Goal: Use online tool/utility: Utilize a website feature to perform a specific function

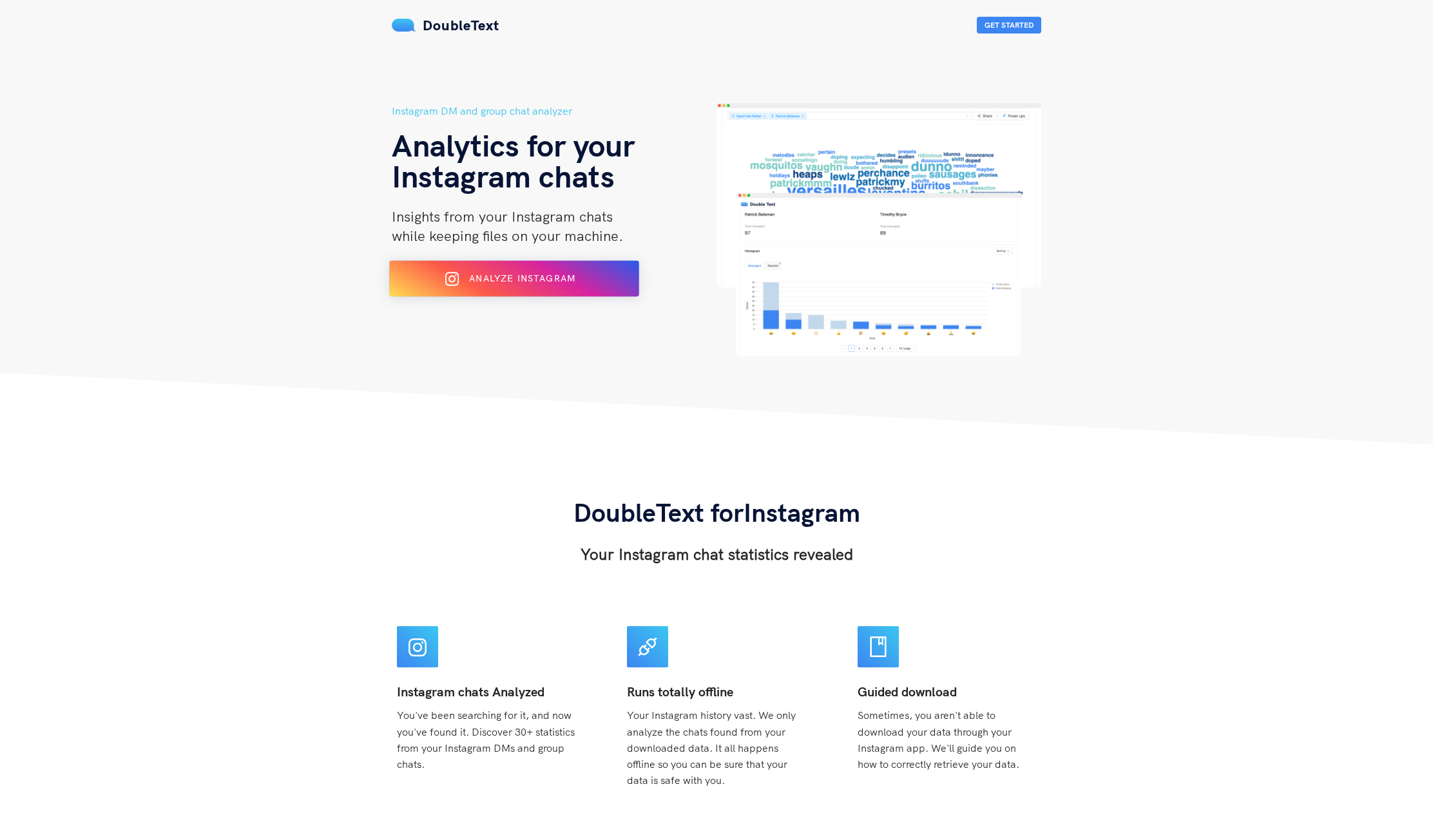
click at [588, 282] on div "Analyze Instagram" at bounding box center [514, 279] width 204 height 21
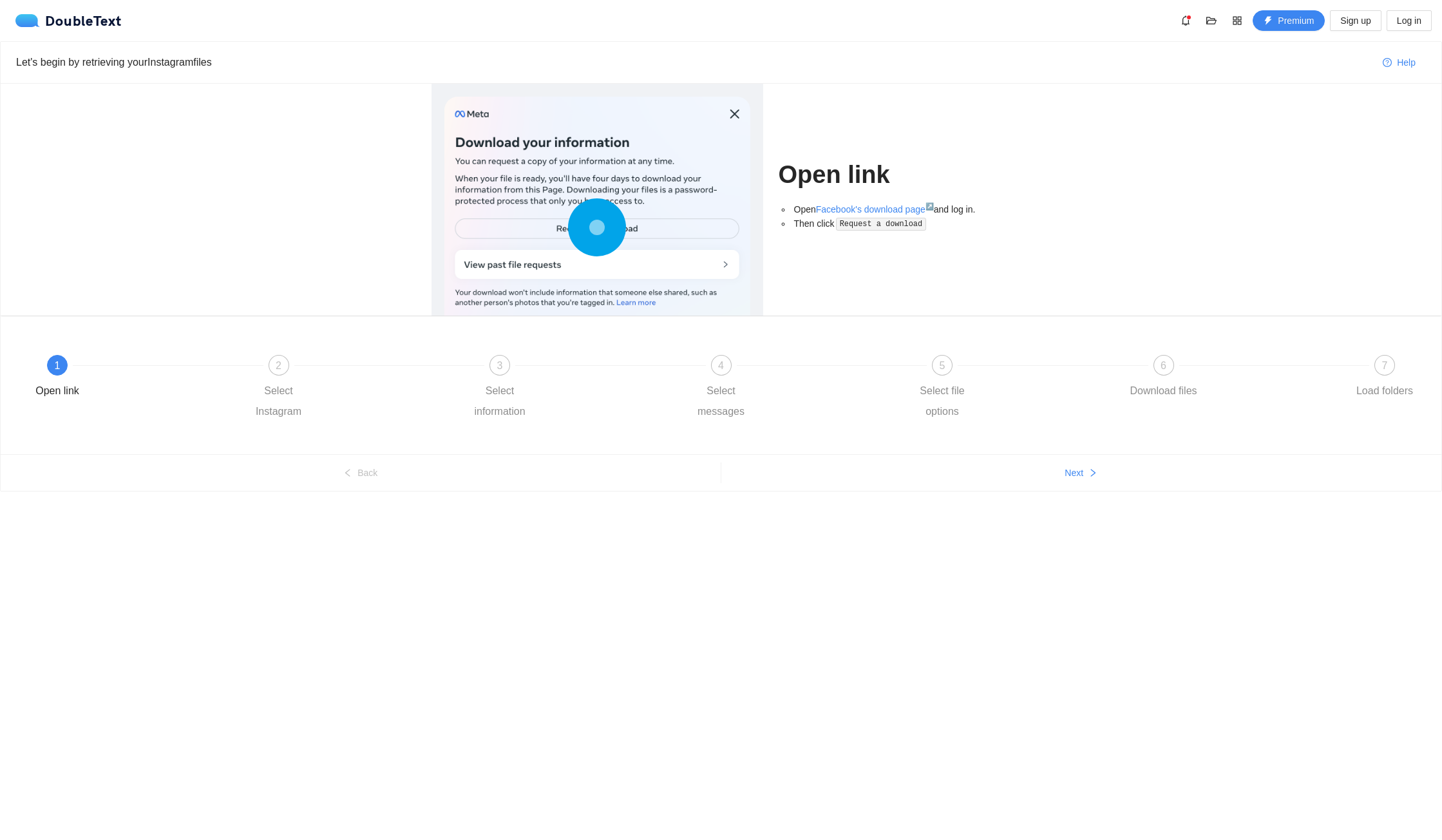
click at [646, 237] on div at bounding box center [598, 230] width 306 height 267
click at [1065, 480] on button "Next" at bounding box center [1082, 473] width 721 height 21
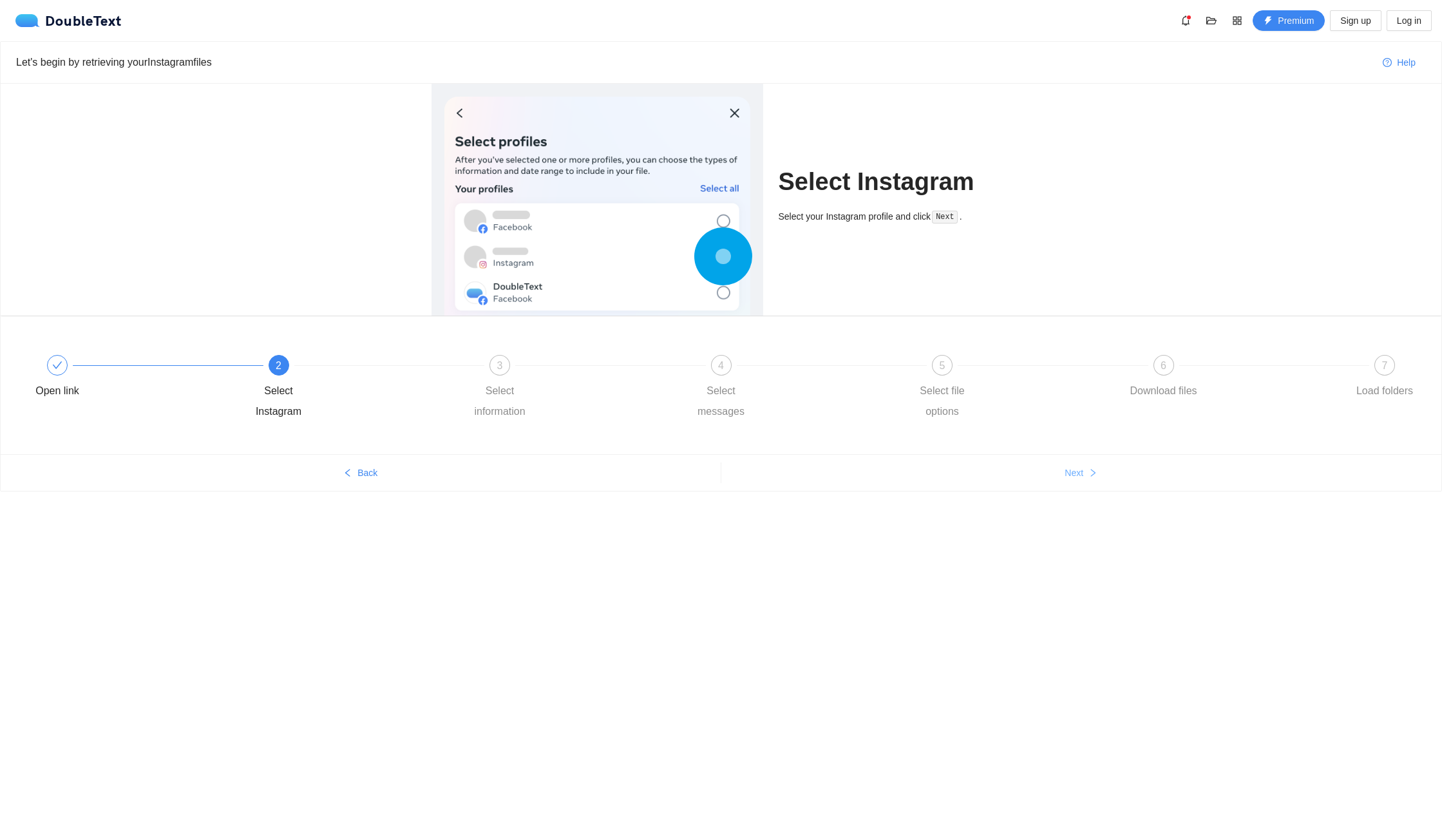
click at [1065, 480] on button "Next" at bounding box center [1082, 473] width 721 height 21
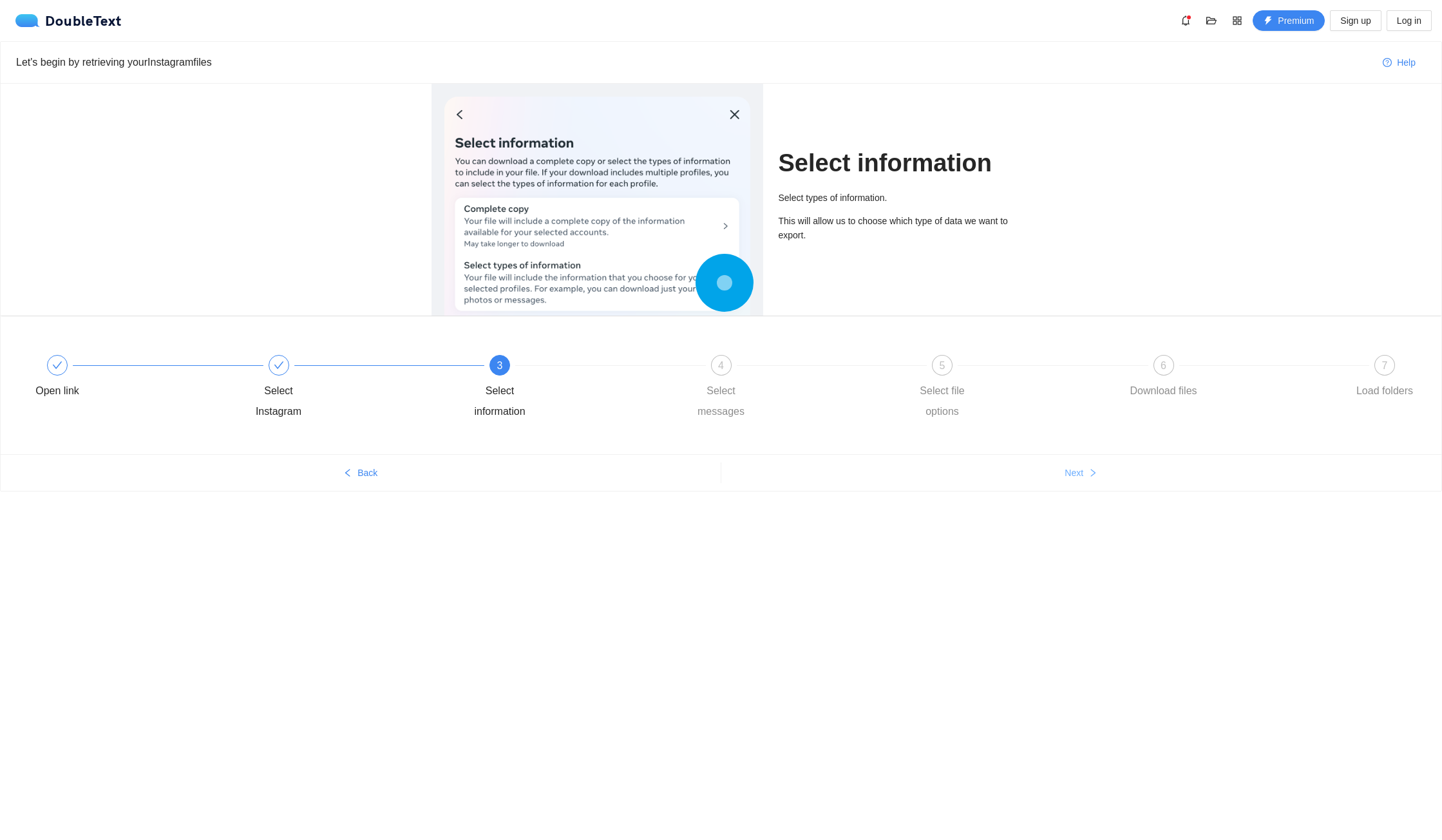
click at [1065, 480] on button "Next" at bounding box center [1082, 473] width 721 height 21
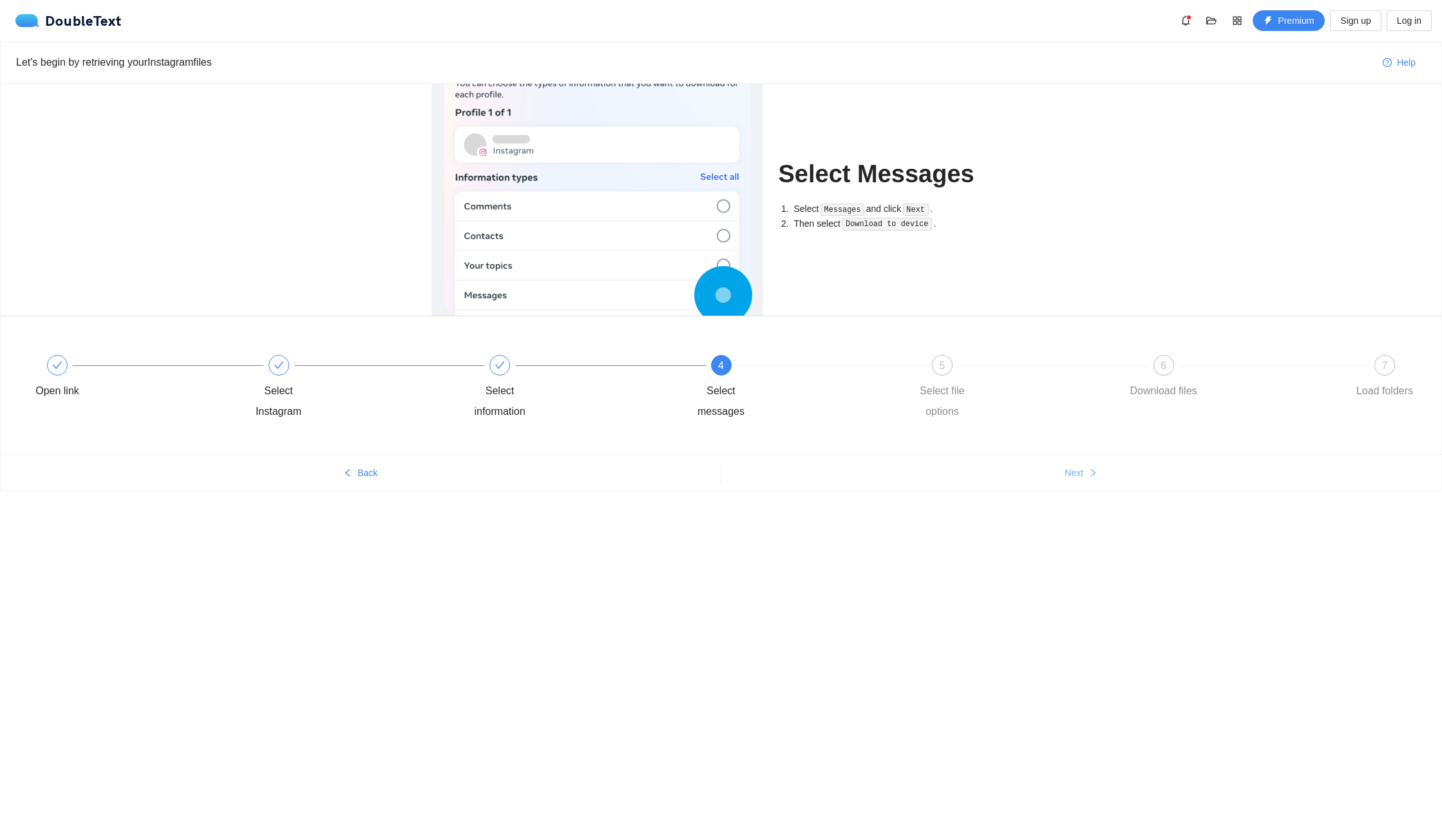
click at [1065, 480] on button "Next" at bounding box center [1082, 473] width 721 height 21
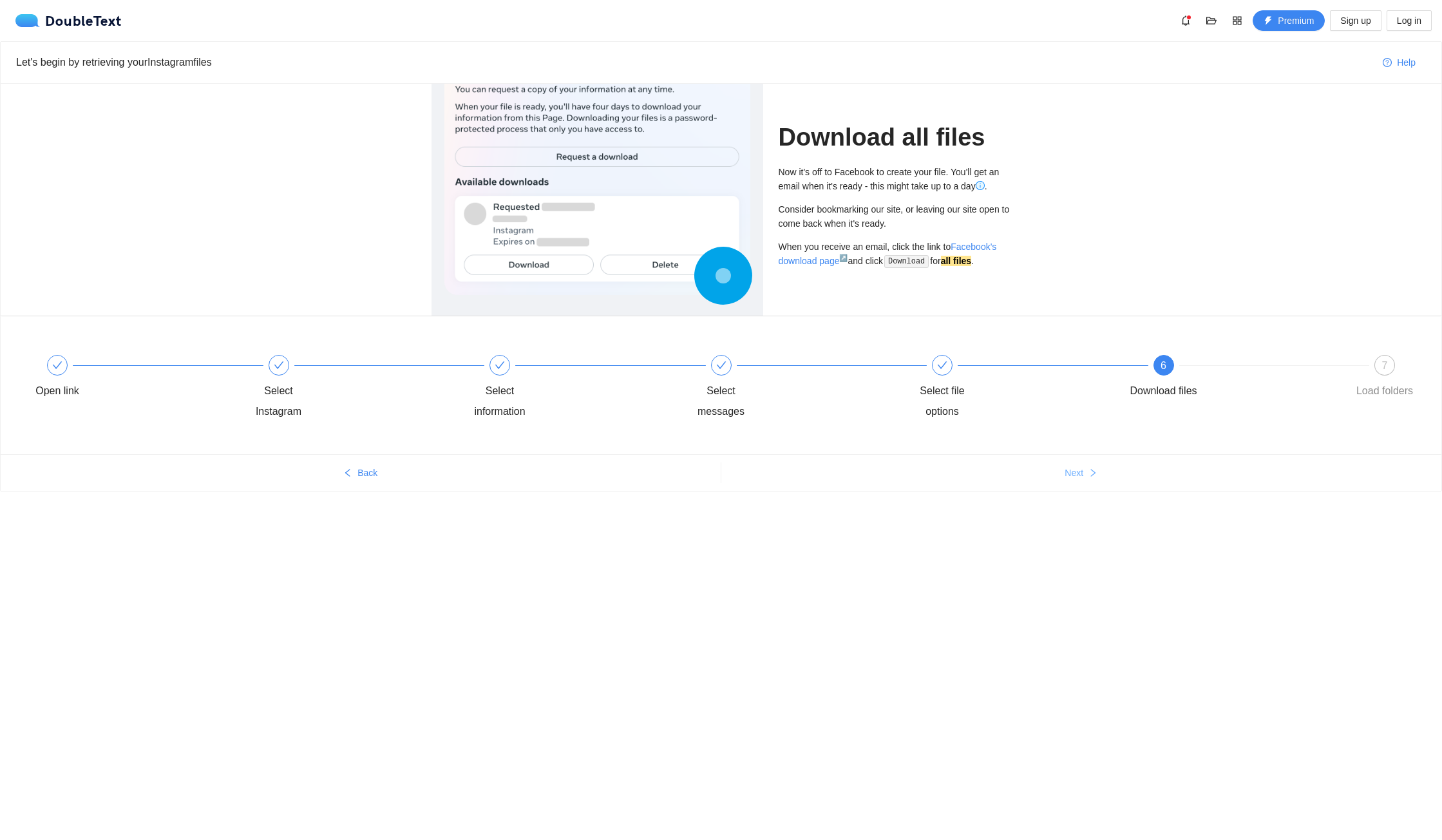
click at [1065, 480] on button "Next" at bounding box center [1082, 473] width 721 height 21
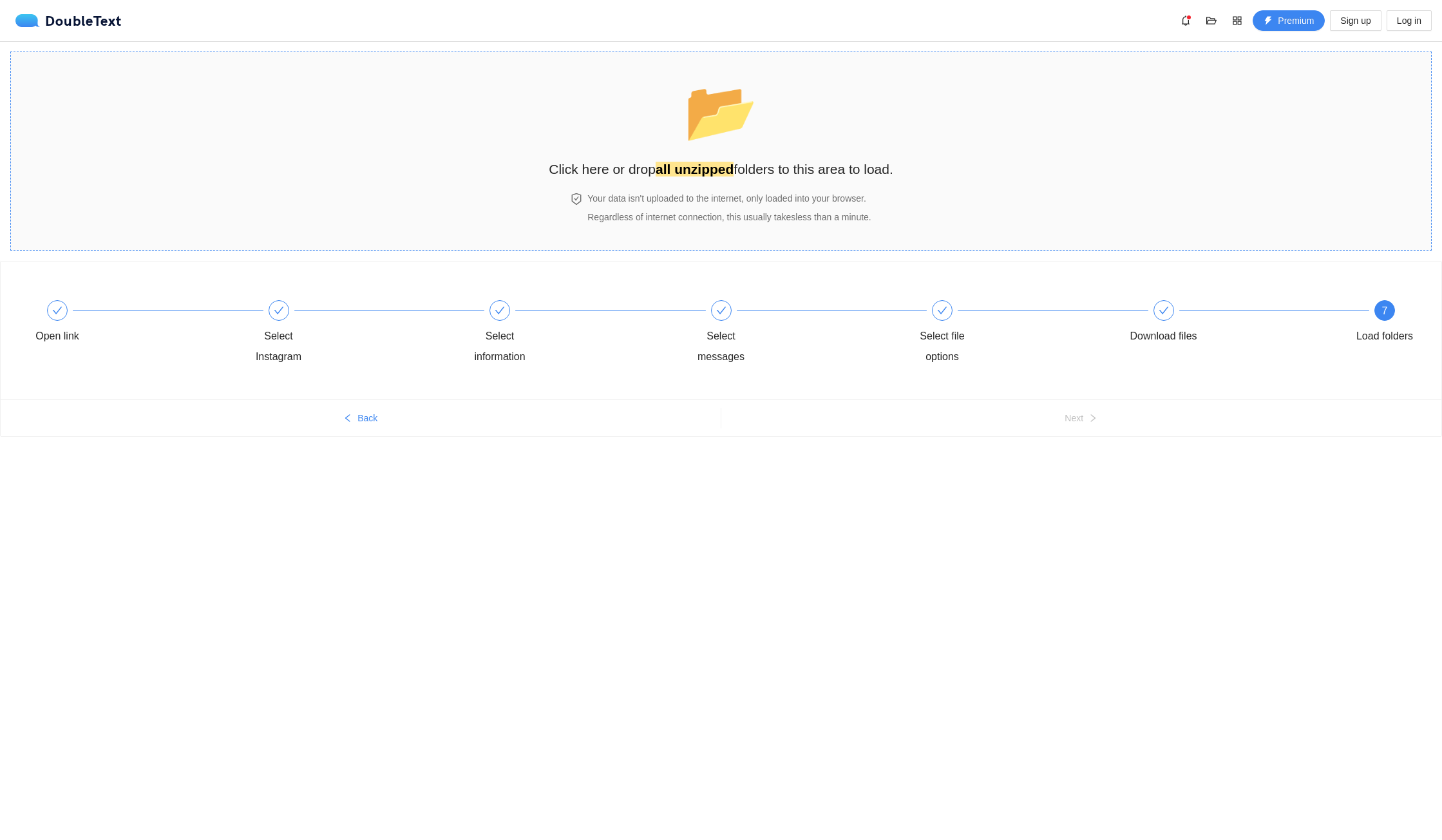
click at [640, 148] on div "📂 Click here or drop all unzipped folders to this area to load." at bounding box center [721, 122] width 345 height 114
